Goal: Information Seeking & Learning: Learn about a topic

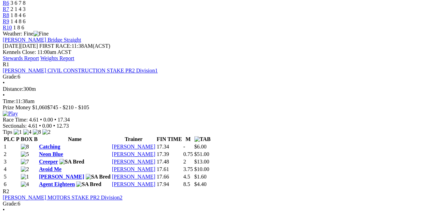
scroll to position [137, 0]
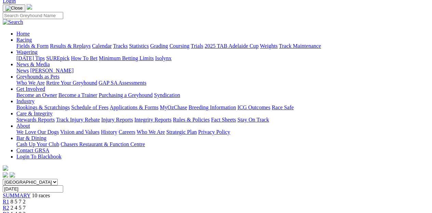
scroll to position [34, 0]
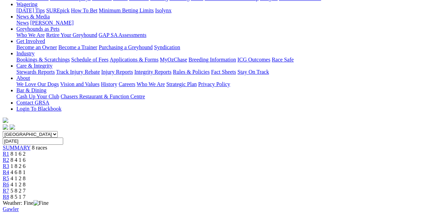
scroll to position [103, 0]
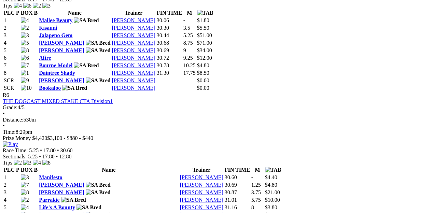
scroll to position [957, 0]
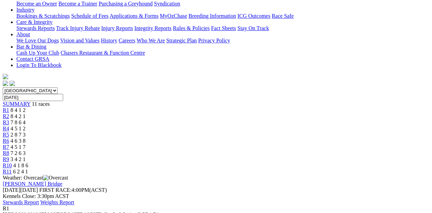
scroll to position [103, 0]
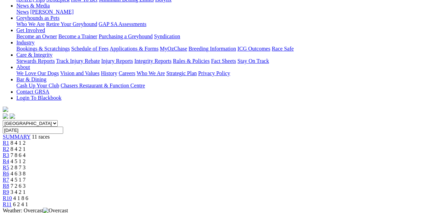
click at [26, 146] on span "8 4 2 1" at bounding box center [18, 149] width 15 height 6
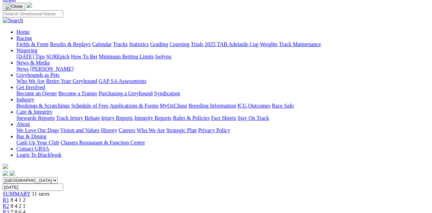
scroll to position [34, 0]
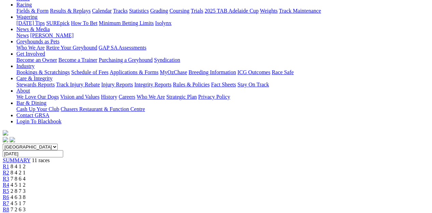
scroll to position [68, 0]
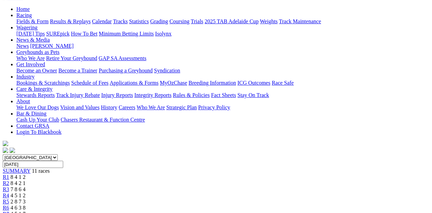
click at [9, 193] on link "R4" at bounding box center [6, 196] width 6 height 6
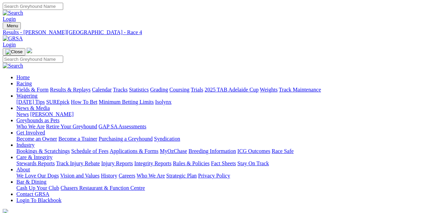
scroll to position [103, 0]
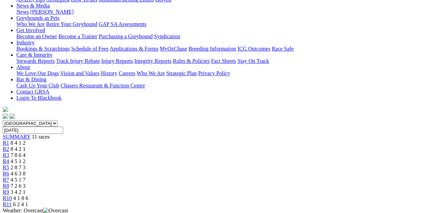
click at [9, 165] on span "R5" at bounding box center [6, 168] width 6 height 6
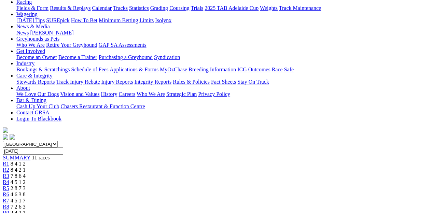
scroll to position [103, 0]
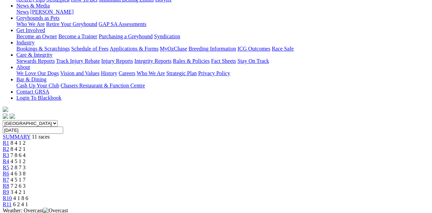
click at [240, 171] on div "R6 4 6 3 8" at bounding box center [216, 174] width 427 height 6
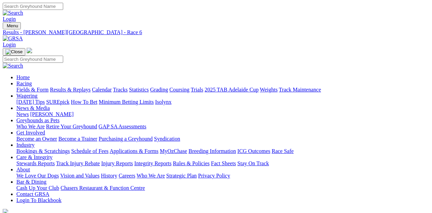
scroll to position [103, 0]
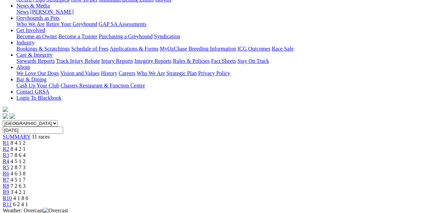
click at [9, 177] on span "R7" at bounding box center [6, 180] width 6 height 6
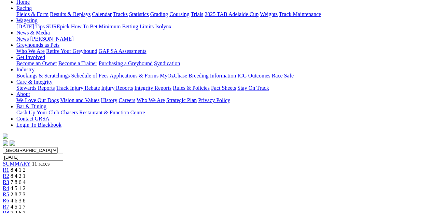
scroll to position [68, 0]
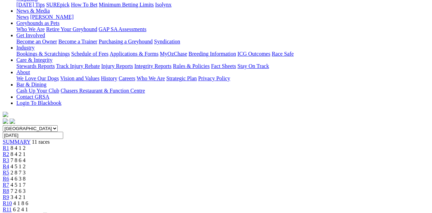
scroll to position [68, 0]
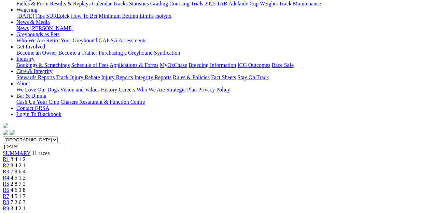
scroll to position [103, 0]
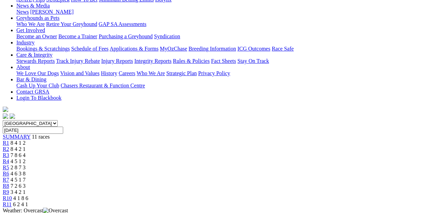
click at [26, 171] on span "4 6 3 8" at bounding box center [18, 174] width 15 height 6
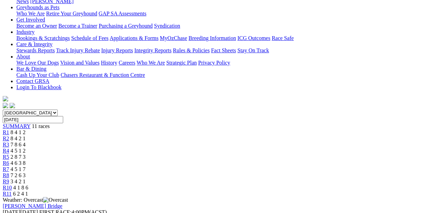
scroll to position [103, 0]
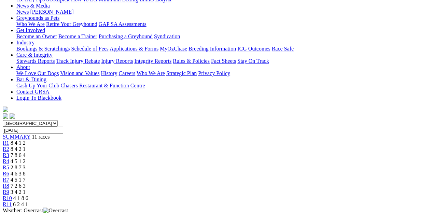
click at [26, 159] on span "4 5 1 2" at bounding box center [18, 162] width 15 height 6
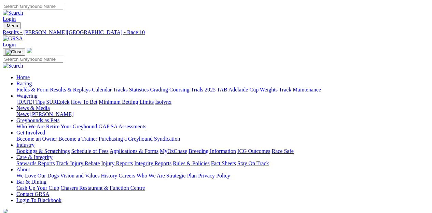
scroll to position [9, 0]
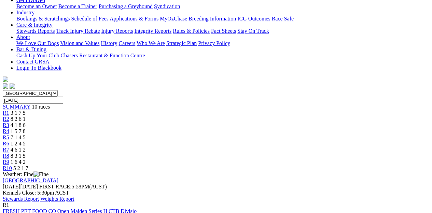
scroll to position [68, 0]
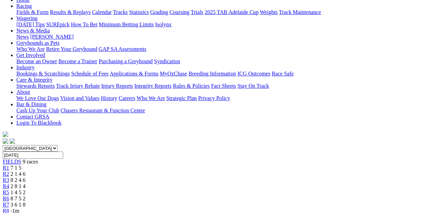
scroll to position [68, 0]
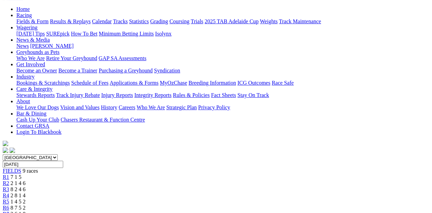
click at [9, 180] on span "R2" at bounding box center [6, 183] width 6 height 6
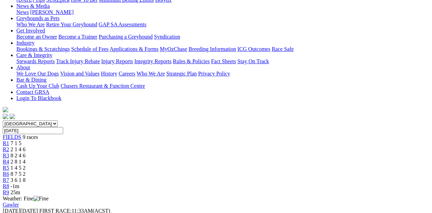
scroll to position [103, 0]
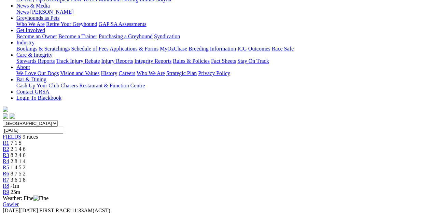
click at [9, 152] on link "R3" at bounding box center [6, 155] width 6 height 6
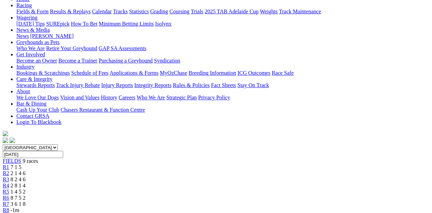
scroll to position [68, 0]
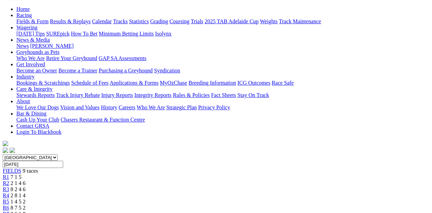
click at [26, 193] on span "2 8 1 4" at bounding box center [18, 196] width 15 height 6
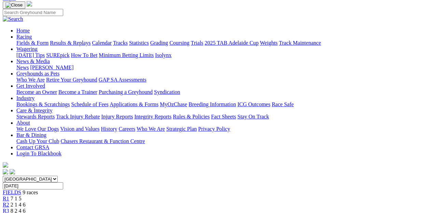
scroll to position [68, 0]
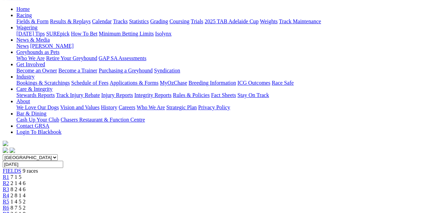
click at [9, 211] on link "R7" at bounding box center [6, 214] width 6 height 6
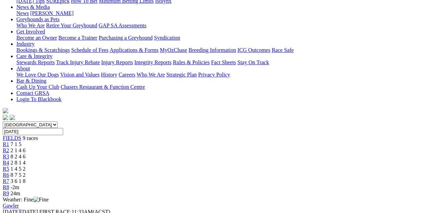
scroll to position [68, 0]
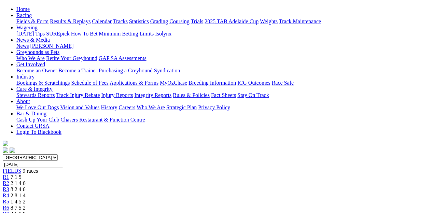
click at [9, 205] on link "R6" at bounding box center [6, 208] width 6 height 6
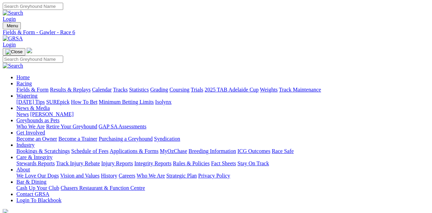
click at [172, 161] on link "Integrity Reports" at bounding box center [152, 164] width 37 height 6
